Goal: Task Accomplishment & Management: Manage account settings

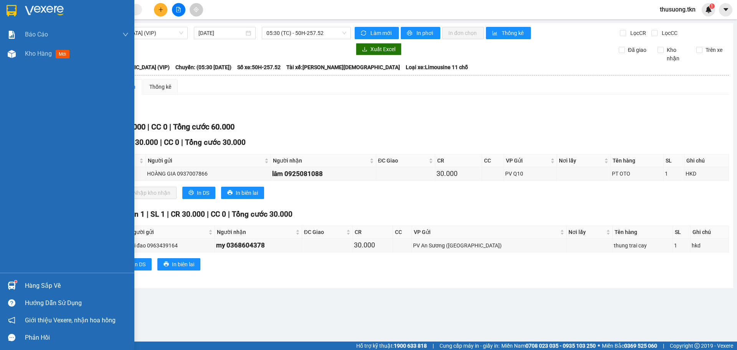
drag, startPoint x: 3, startPoint y: 284, endPoint x: 8, endPoint y: 283, distance: 5.4
click at [3, 284] on div "Hàng sắp về" at bounding box center [67, 285] width 134 height 17
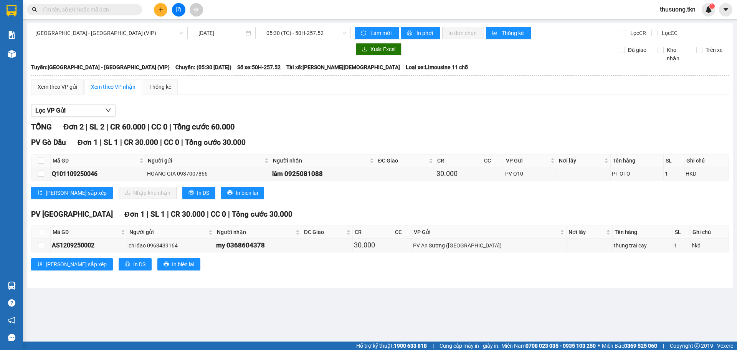
click at [297, 199] on section "Kết quả tìm kiếm ( 0 ) Bộ lọc No Data thusuong.tkn 1 Báo cáo Mẫu 1: Báo cáo dòn…" at bounding box center [368, 175] width 737 height 350
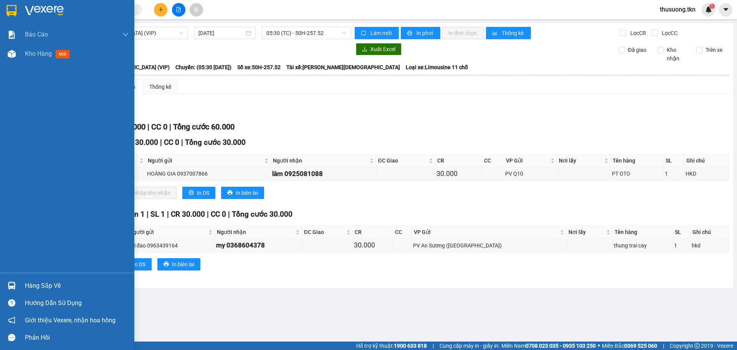
click at [18, 277] on div "Hàng sắp về" at bounding box center [67, 285] width 134 height 17
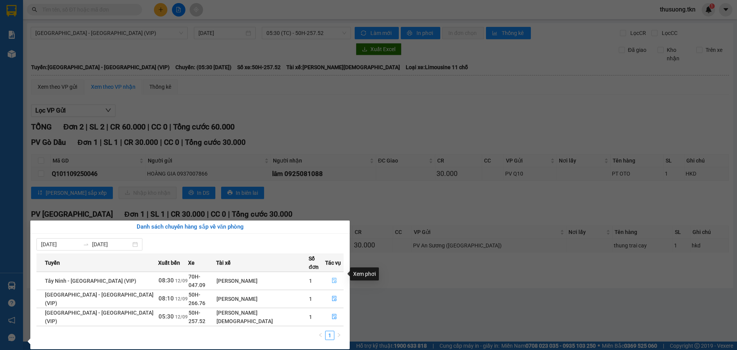
click at [332, 278] on icon "file-done" at bounding box center [334, 280] width 5 height 5
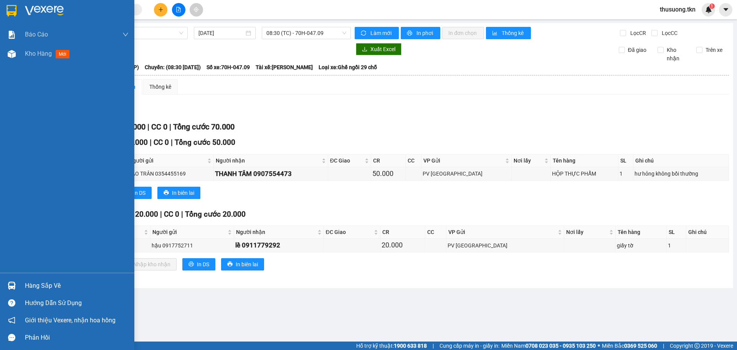
click at [14, 280] on div at bounding box center [11, 285] width 13 height 13
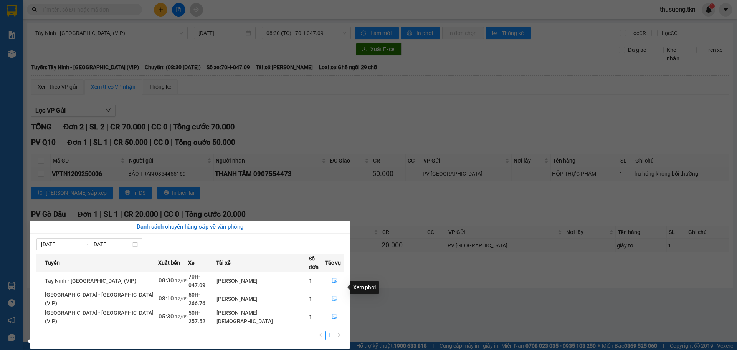
click at [332, 296] on icon "file-done" at bounding box center [334, 298] width 5 height 5
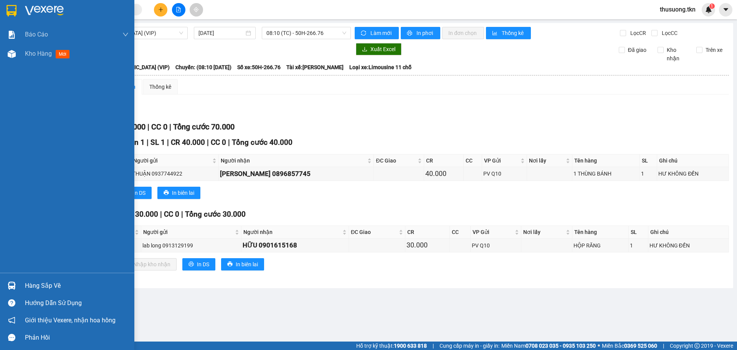
click at [19, 290] on div "Hàng sắp về" at bounding box center [67, 285] width 134 height 17
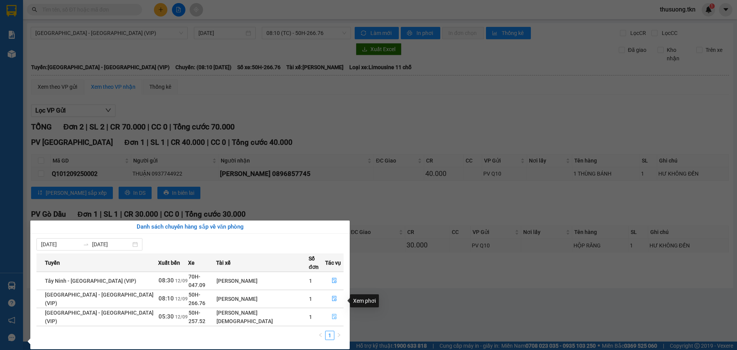
click at [332, 314] on icon "file-done" at bounding box center [334, 316] width 5 height 5
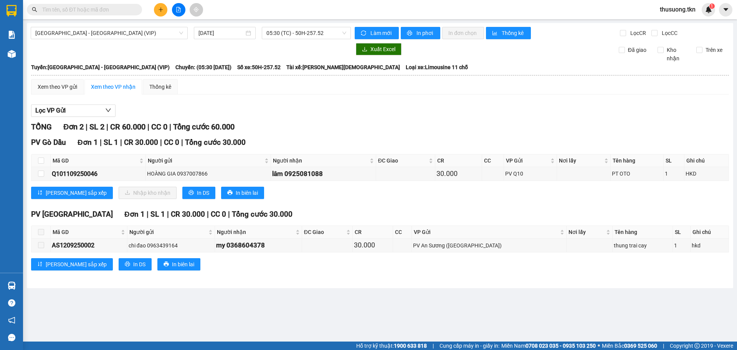
click at [320, 106] on div "Lọc VP Gửi" at bounding box center [380, 110] width 698 height 13
click at [42, 162] on input "checkbox" at bounding box center [41, 160] width 6 height 6
checkbox input "true"
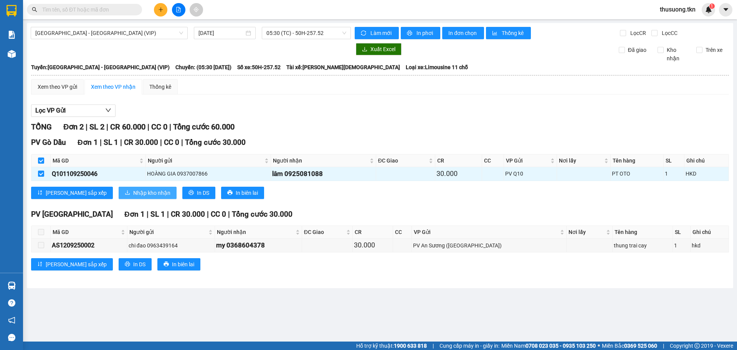
click at [133, 194] on span "Nhập kho nhận" at bounding box center [151, 193] width 37 height 8
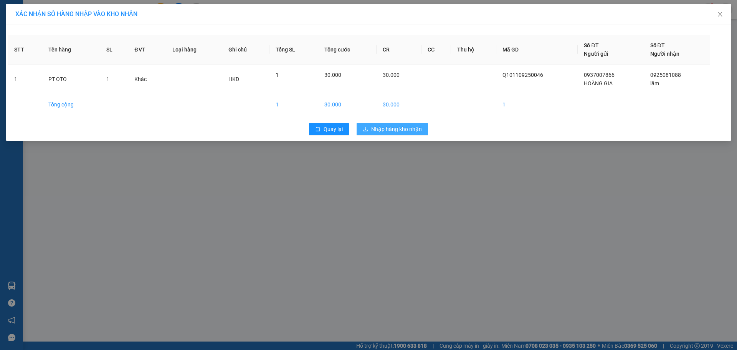
click at [383, 128] on span "Nhập hàng kho nhận" at bounding box center [396, 129] width 51 height 8
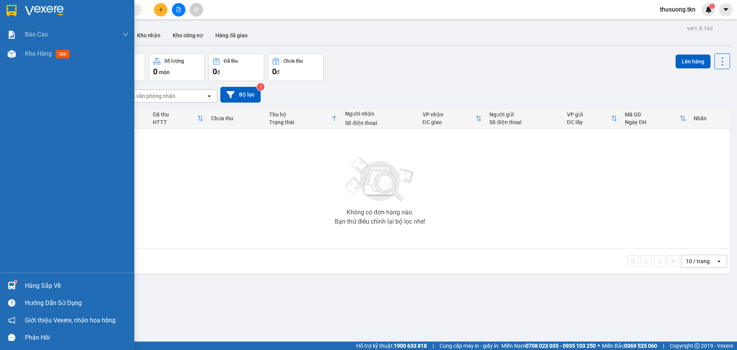
click at [14, 286] on img at bounding box center [12, 285] width 8 height 8
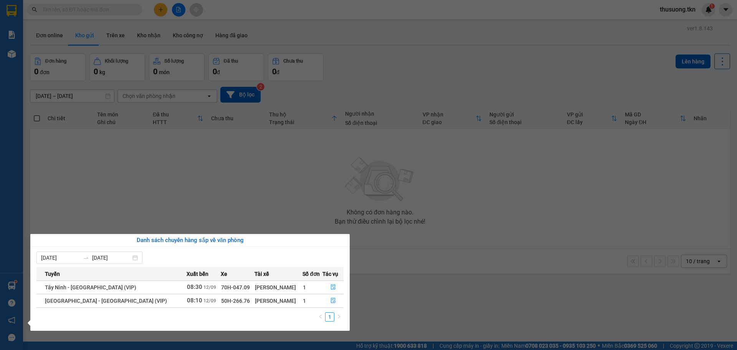
click at [187, 286] on td "08:30 [DATE]" at bounding box center [204, 286] width 34 height 13
click at [332, 287] on button "button" at bounding box center [333, 287] width 20 height 12
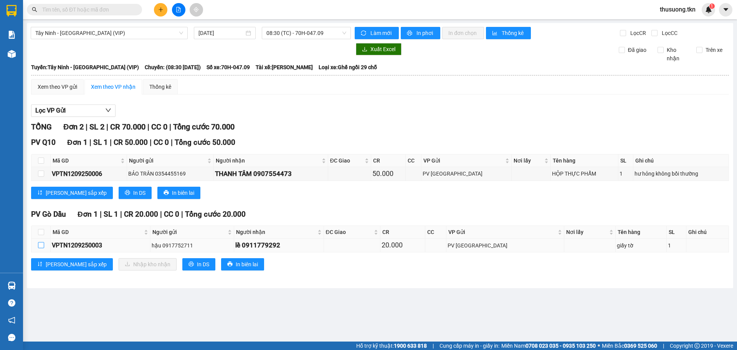
click at [41, 246] on input "checkbox" at bounding box center [41, 245] width 6 height 6
checkbox input "true"
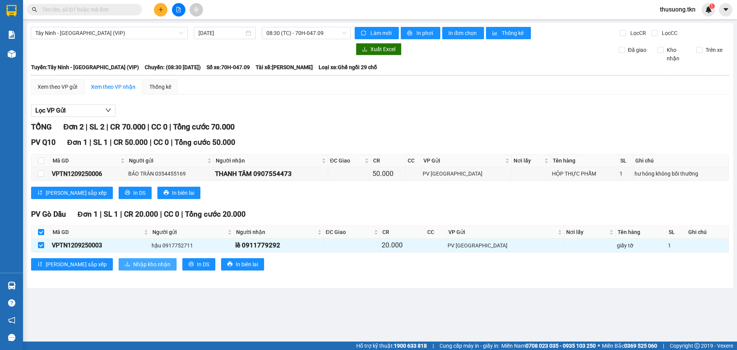
click at [133, 266] on span "Nhập kho nhận" at bounding box center [151, 264] width 37 height 8
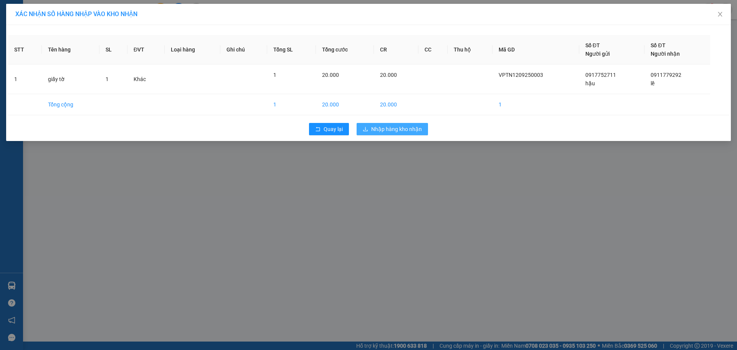
click at [395, 127] on span "Nhập hàng kho nhận" at bounding box center [396, 129] width 51 height 8
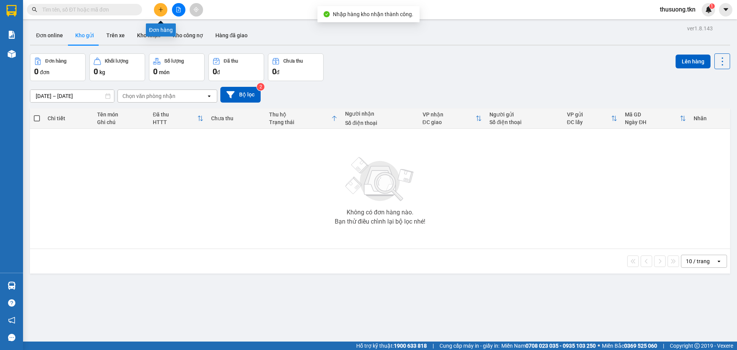
click at [162, 10] on icon "plus" at bounding box center [160, 9] width 5 height 5
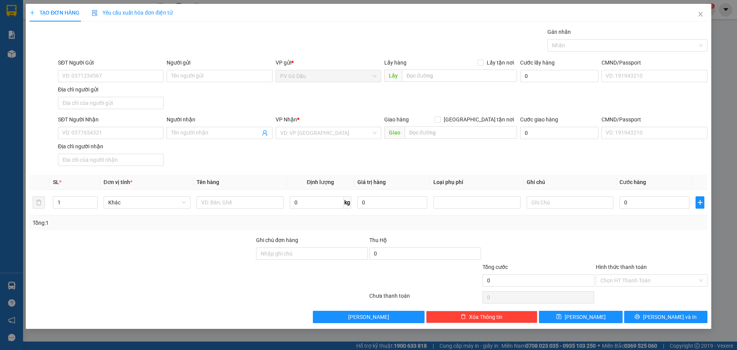
click at [5, 50] on div "TẠO ĐƠN HÀNG Yêu cầu xuất hóa đơn điện tử Transit Pickup Surcharge Ids Transit …" at bounding box center [368, 175] width 737 height 350
click at [703, 14] on icon "close" at bounding box center [701, 14] width 6 height 6
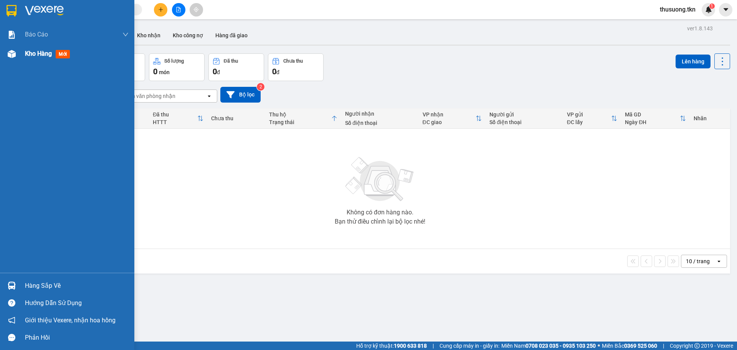
click at [11, 54] on img at bounding box center [12, 54] width 8 height 8
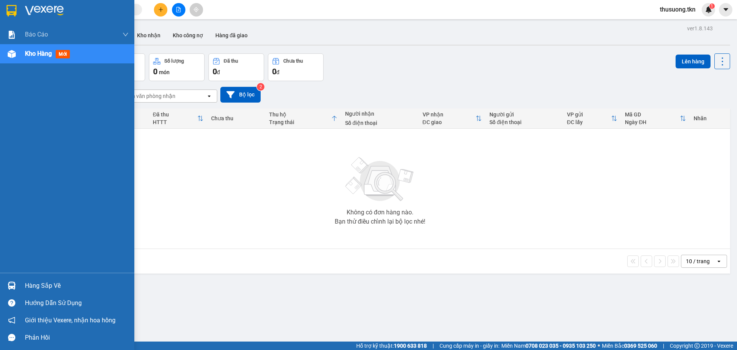
click at [40, 50] on span "Kho hàng" at bounding box center [38, 53] width 27 height 7
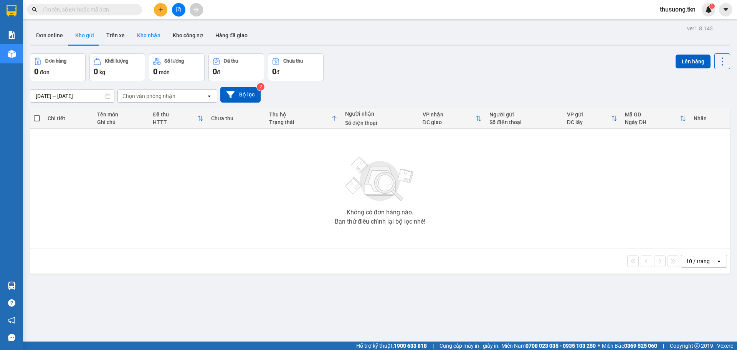
click at [156, 33] on button "Kho nhận" at bounding box center [149, 35] width 36 height 18
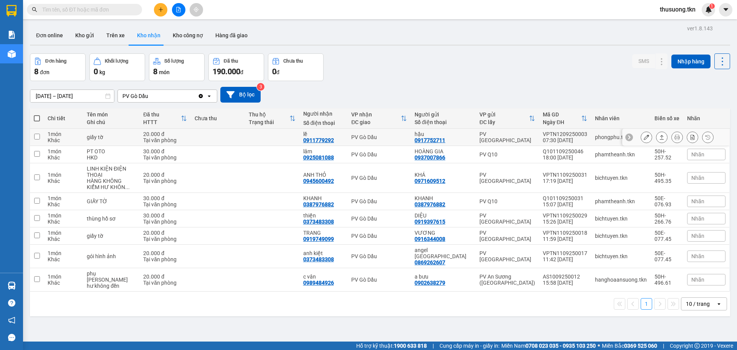
click at [35, 136] on input "checkbox" at bounding box center [37, 137] width 6 height 6
checkbox input "true"
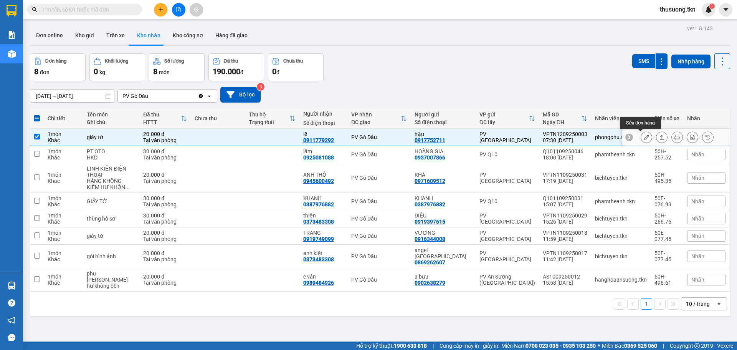
click at [644, 136] on button at bounding box center [646, 137] width 11 height 13
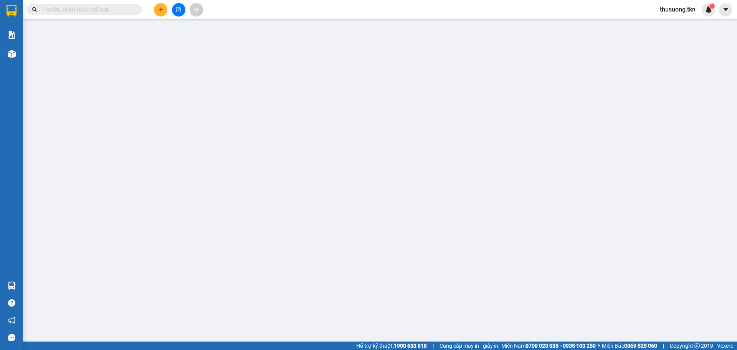
type input "0917752711"
type input "hậu"
type input "0911779292"
type input "lề"
type input "20.000"
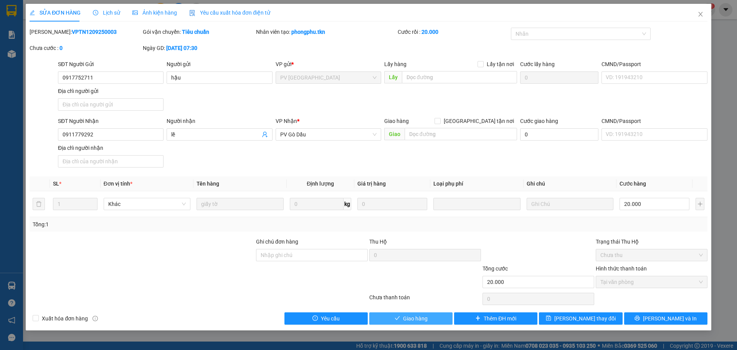
click at [425, 314] on span "Giao hàng" at bounding box center [415, 318] width 25 height 8
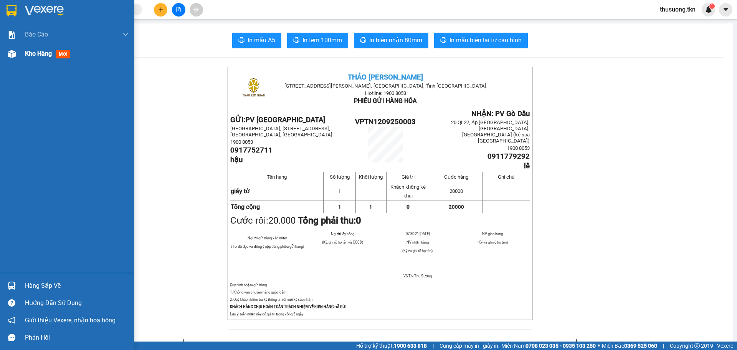
click at [22, 50] on div "Kho hàng mới" at bounding box center [67, 53] width 134 height 19
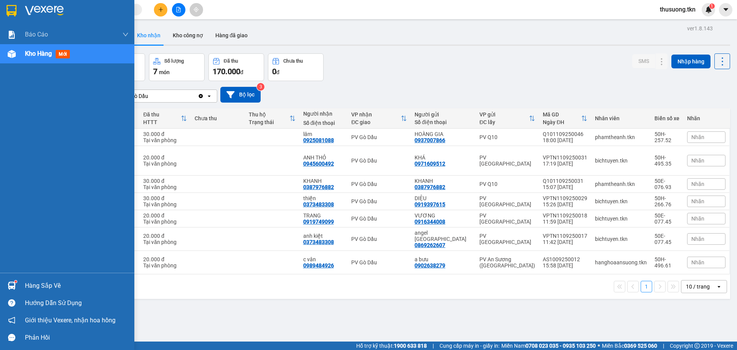
drag, startPoint x: 12, startPoint y: 272, endPoint x: 13, endPoint y: 275, distance: 4.0
click at [12, 273] on div "Báo cáo Mẫu 1: Báo cáo dòng tiền theo nhân viên Mẫu 2: Thống kê đơn hàng theo n…" at bounding box center [67, 175] width 134 height 350
drag, startPoint x: 22, startPoint y: 284, endPoint x: 21, endPoint y: 293, distance: 8.9
click at [21, 291] on div "Hàng sắp về" at bounding box center [67, 285] width 134 height 17
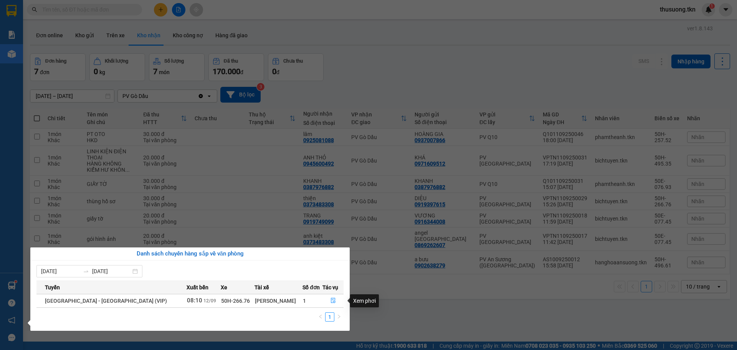
click at [370, 300] on div "Xem phơi" at bounding box center [364, 300] width 29 height 13
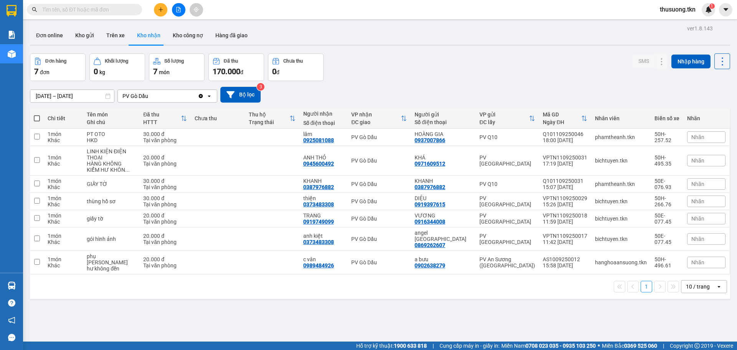
click at [390, 296] on section "Kết quả tìm kiếm ( 0 ) Bộ lọc No Data thusuong.tkn 1 Báo cáo Mẫu 1: Báo cáo dòn…" at bounding box center [368, 175] width 737 height 350
